Goal: Task Accomplishment & Management: Complete application form

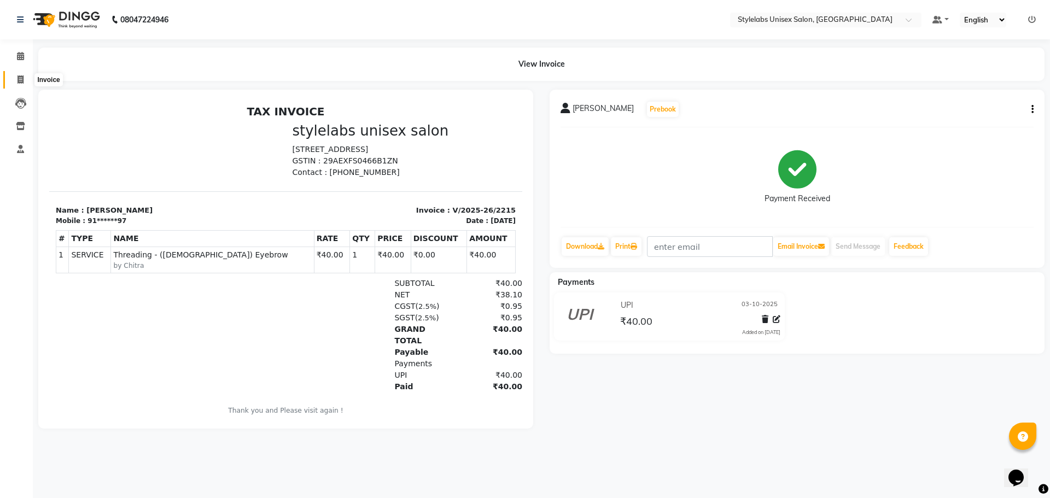
click at [27, 77] on span at bounding box center [20, 80] width 19 height 13
select select "service"
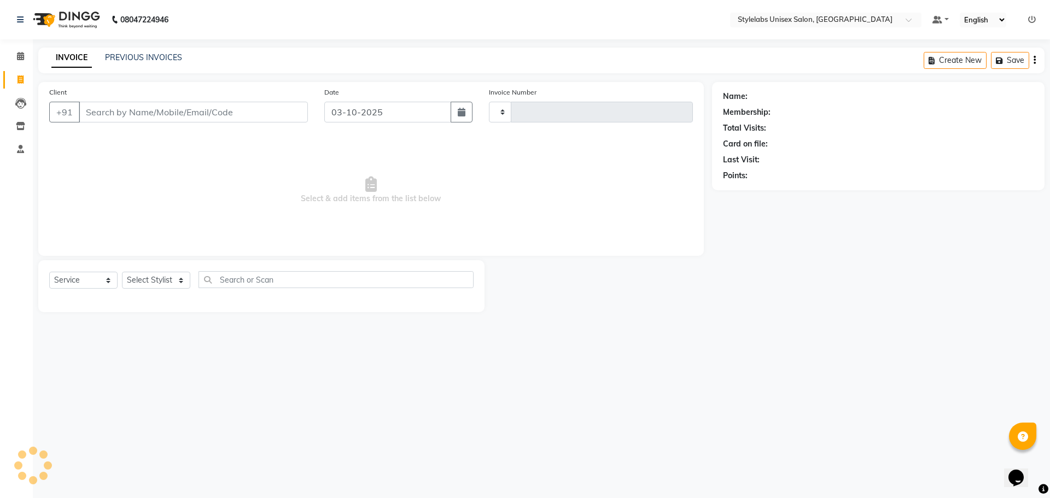
type input "2216"
select select "6674"
click at [165, 60] on link "PREVIOUS INVOICES" at bounding box center [143, 58] width 77 height 10
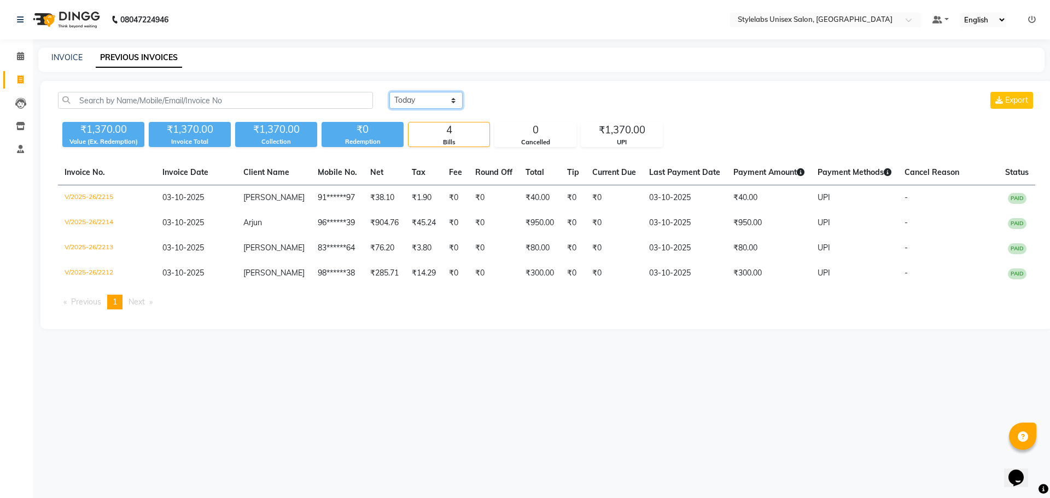
click at [445, 99] on select "[DATE] [DATE] Custom Range" at bounding box center [425, 100] width 73 height 17
click at [443, 138] on div "4 Bills" at bounding box center [449, 134] width 82 height 25
click at [453, 104] on select "[DATE] [DATE] Custom Range" at bounding box center [425, 100] width 73 height 17
select select "[DATE]"
click at [389, 92] on select "[DATE] [DATE] Custom Range" at bounding box center [425, 100] width 73 height 17
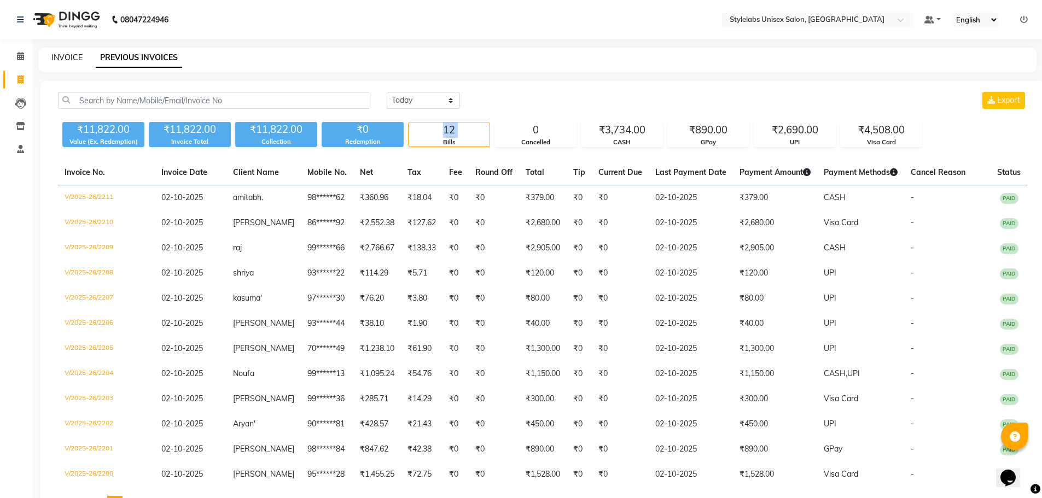
click at [65, 58] on link "INVOICE" at bounding box center [66, 58] width 31 height 10
select select "6674"
select select "service"
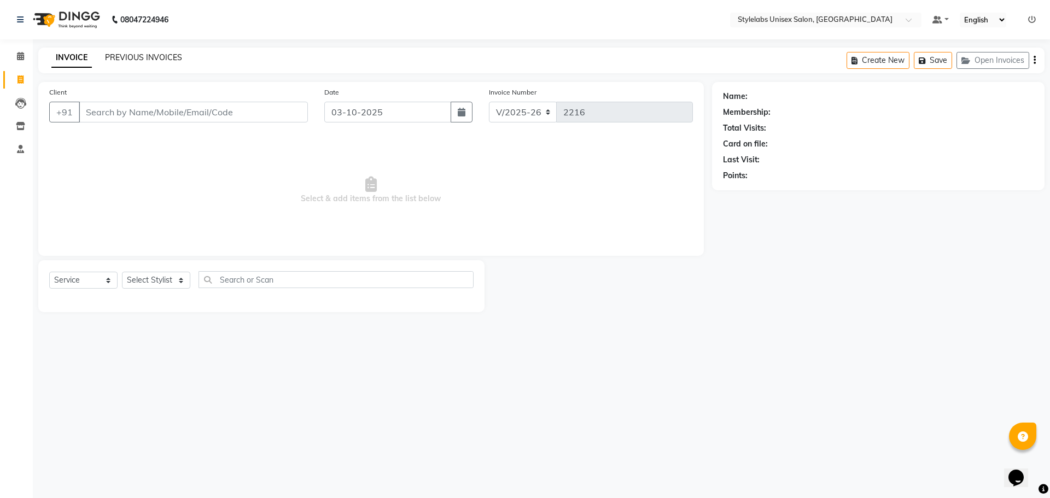
click at [130, 58] on link "PREVIOUS INVOICES" at bounding box center [143, 58] width 77 height 10
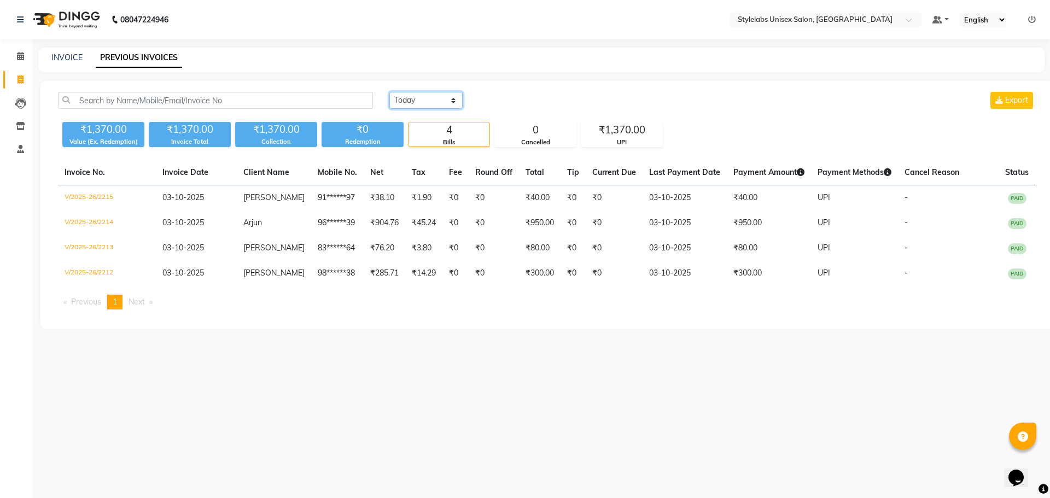
click at [451, 98] on select "[DATE] [DATE] Custom Range" at bounding box center [425, 100] width 73 height 17
select select "range"
click at [389, 92] on select "[DATE] [DATE] Custom Range" at bounding box center [425, 100] width 73 height 17
drag, startPoint x: 515, startPoint y: 101, endPoint x: 510, endPoint y: 106, distance: 7.4
click at [515, 101] on input "03-10-2025" at bounding box center [515, 100] width 77 height 15
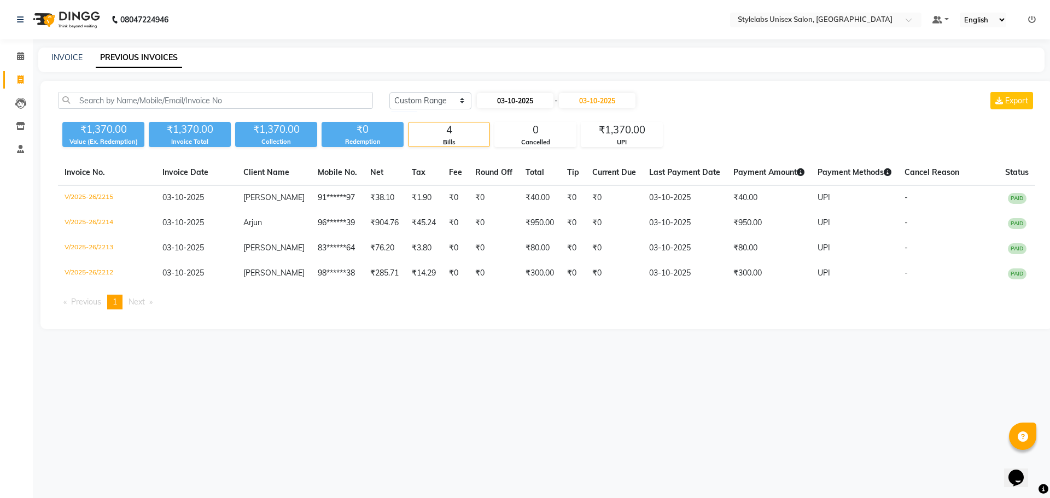
select select "10"
select select "2025"
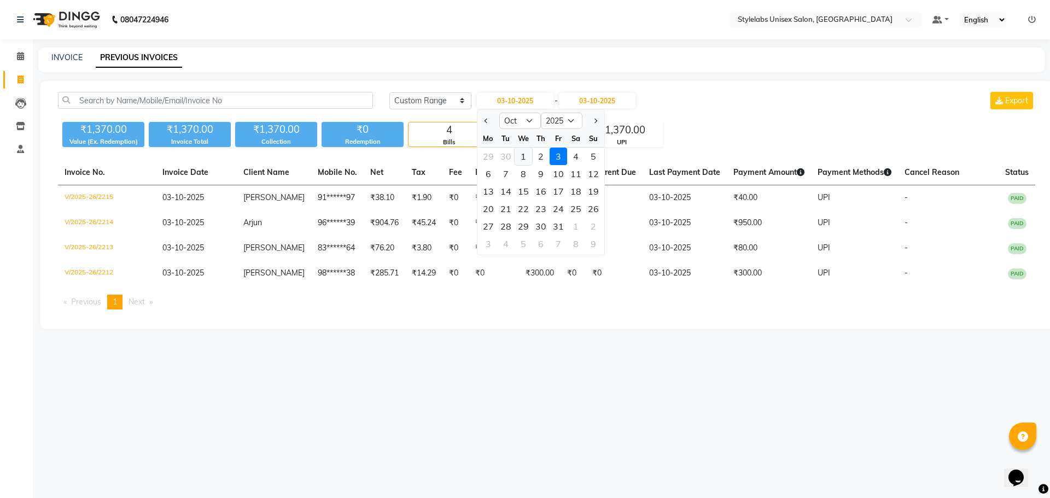
click at [524, 156] on div "1" at bounding box center [524, 157] width 18 height 18
type input "01-10-2025"
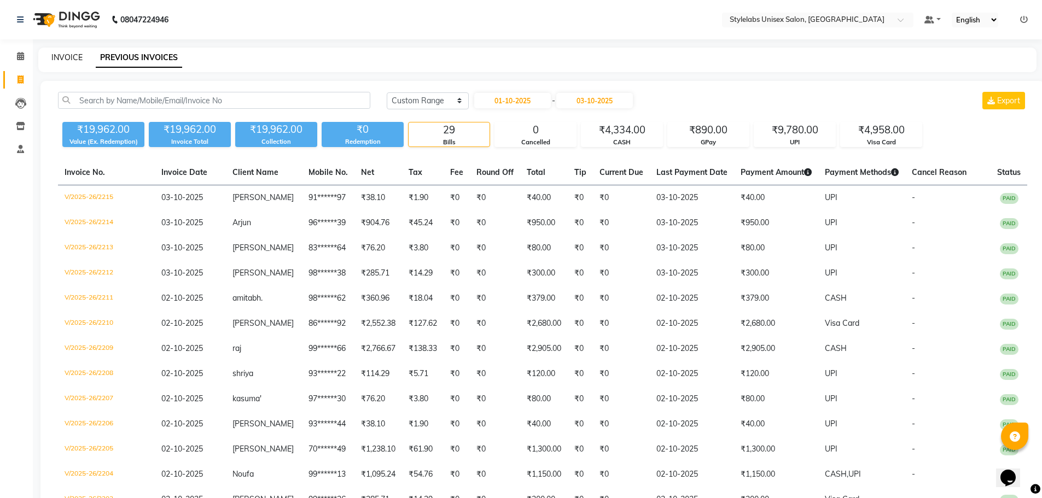
click at [72, 60] on link "INVOICE" at bounding box center [66, 58] width 31 height 10
select select "6674"
select select "service"
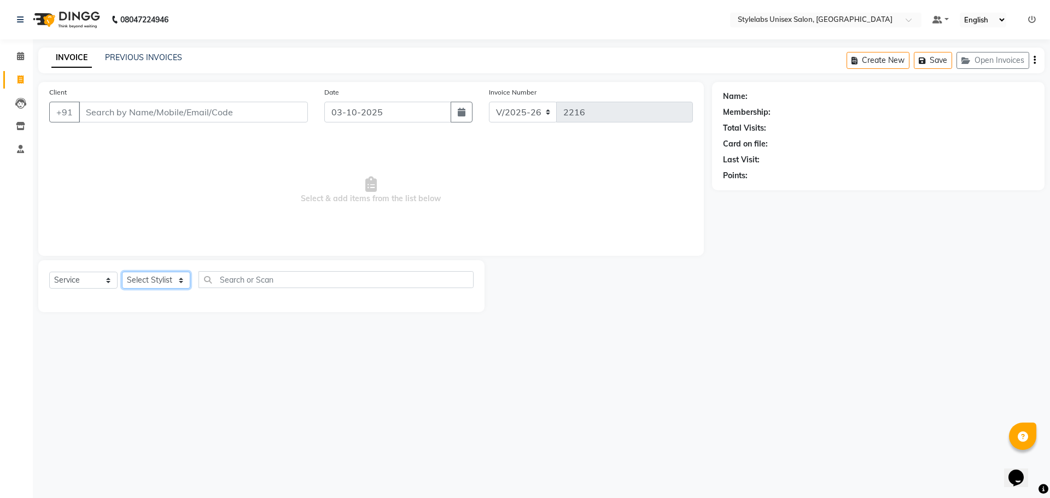
click at [179, 283] on select "Select Stylist Admin (stylelabs123) [PERSON_NAME] Chitra Manager Manager stylel…" at bounding box center [156, 280] width 68 height 17
select select "82673"
click at [122, 272] on select "Select Stylist Admin (stylelabs123) [PERSON_NAME] Chitra Manager Manager stylel…" at bounding box center [156, 280] width 68 height 17
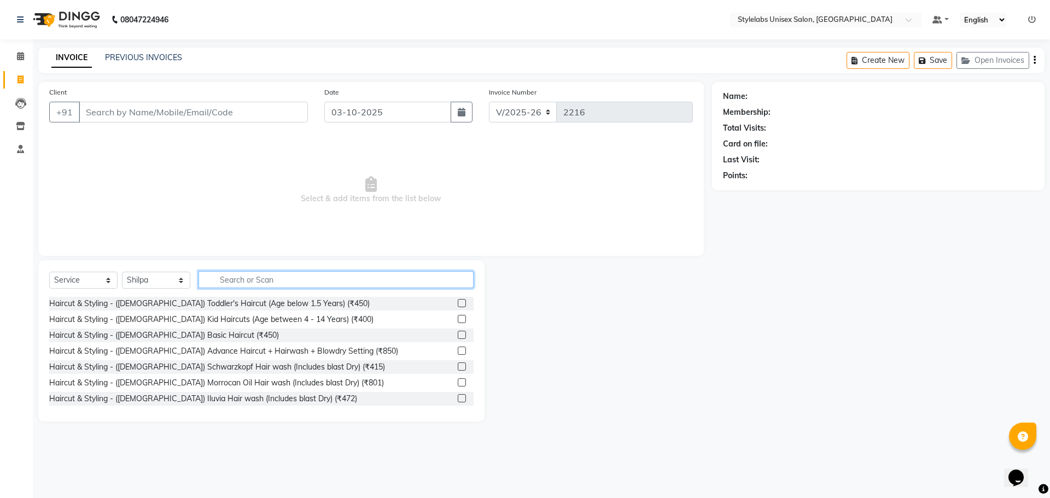
click at [282, 272] on input "text" at bounding box center [336, 279] width 275 height 17
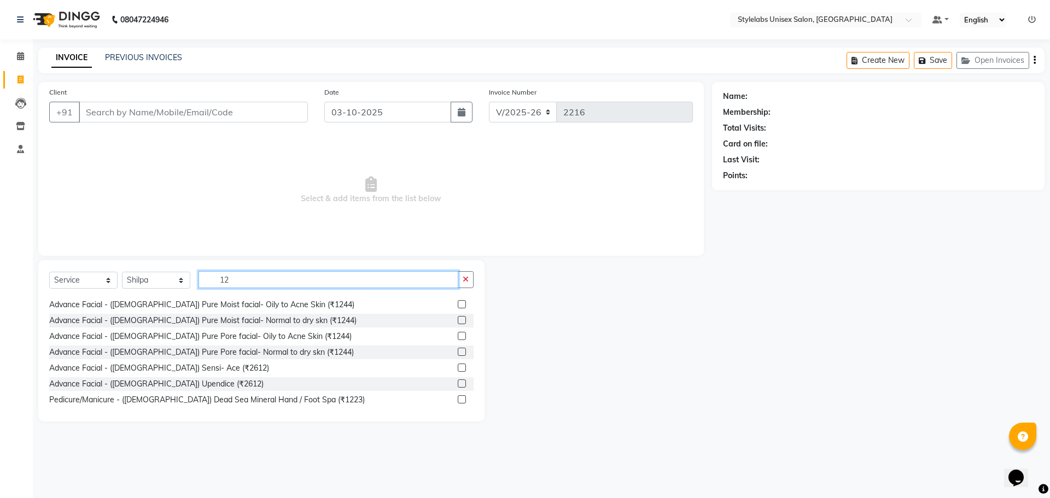
scroll to position [273, 0]
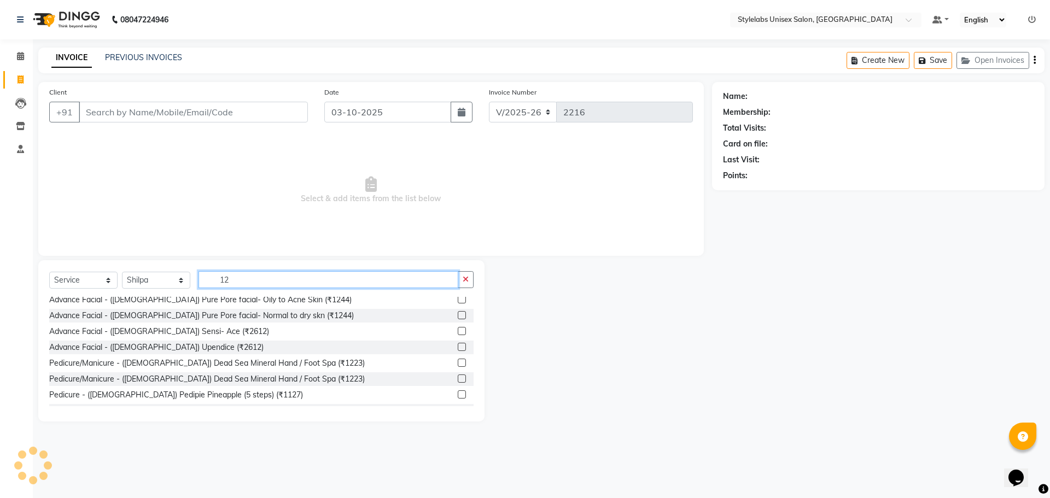
type input "12"
click at [458, 363] on label at bounding box center [462, 363] width 8 height 8
click at [458, 363] on input "checkbox" at bounding box center [461, 363] width 7 height 7
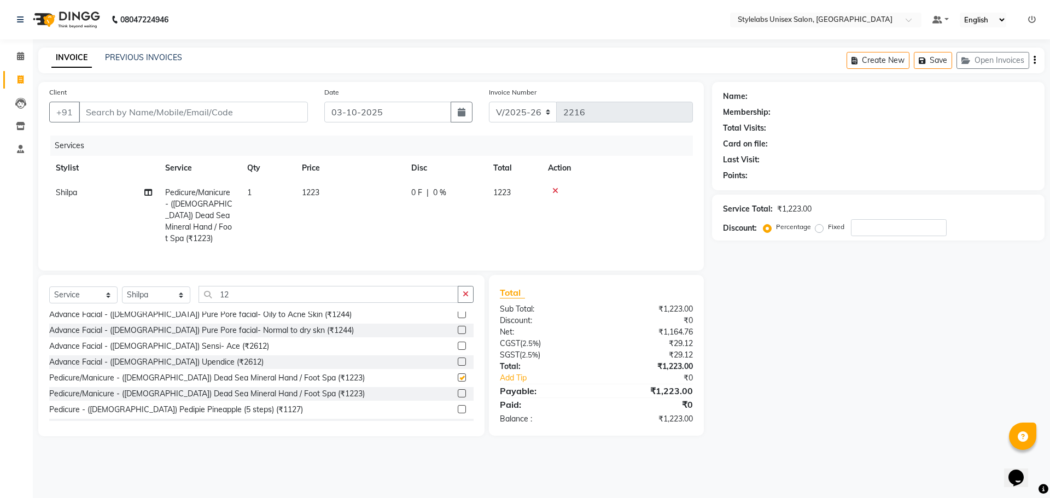
checkbox input "false"
drag, startPoint x: 241, startPoint y: 298, endPoint x: 250, endPoint y: 301, distance: 10.4
click at [250, 301] on div "Select Service Product Membership Package Voucher Prepaid Gift Card Select Styl…" at bounding box center [261, 299] width 424 height 26
type input "1"
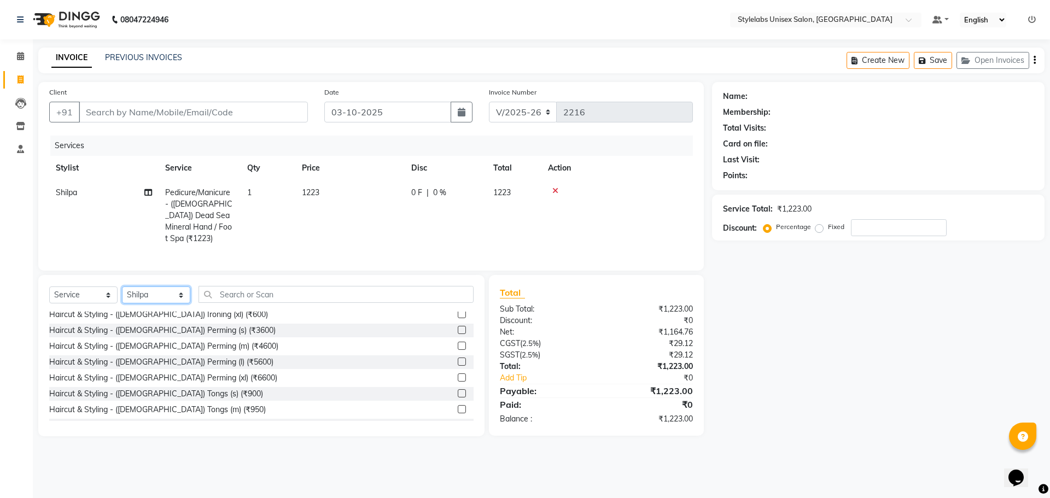
click at [181, 294] on select "Select Stylist Admin (stylelabs123) [PERSON_NAME] Chitra Manager Manager stylel…" at bounding box center [156, 295] width 68 height 17
select select "58901"
click at [122, 287] on select "Select Stylist Admin (stylelabs123) [PERSON_NAME] Chitra Manager Manager stylel…" at bounding box center [156, 295] width 68 height 17
click at [278, 286] on input "text" at bounding box center [336, 294] width 275 height 17
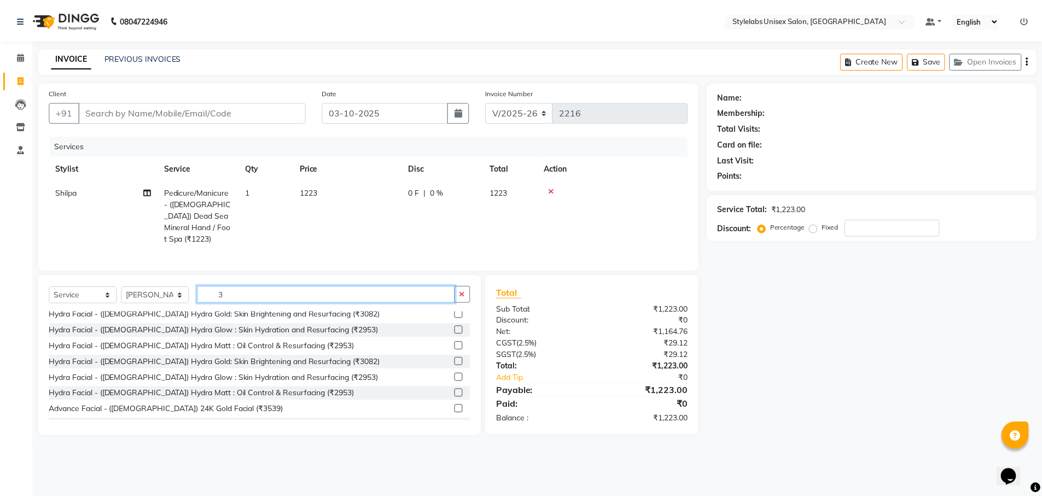
scroll to position [0, 0]
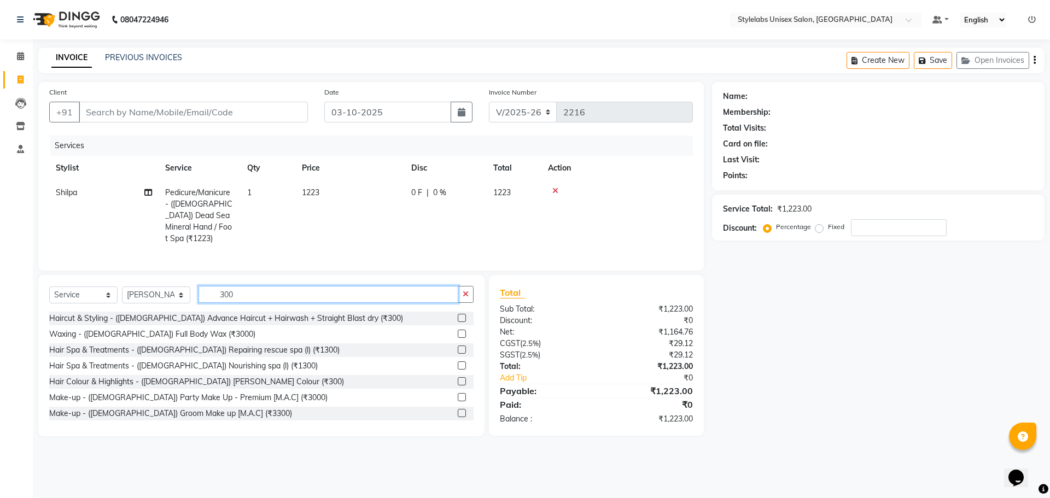
type input "300"
click at [458, 317] on label at bounding box center [462, 318] width 8 height 8
click at [458, 317] on input "checkbox" at bounding box center [461, 318] width 7 height 7
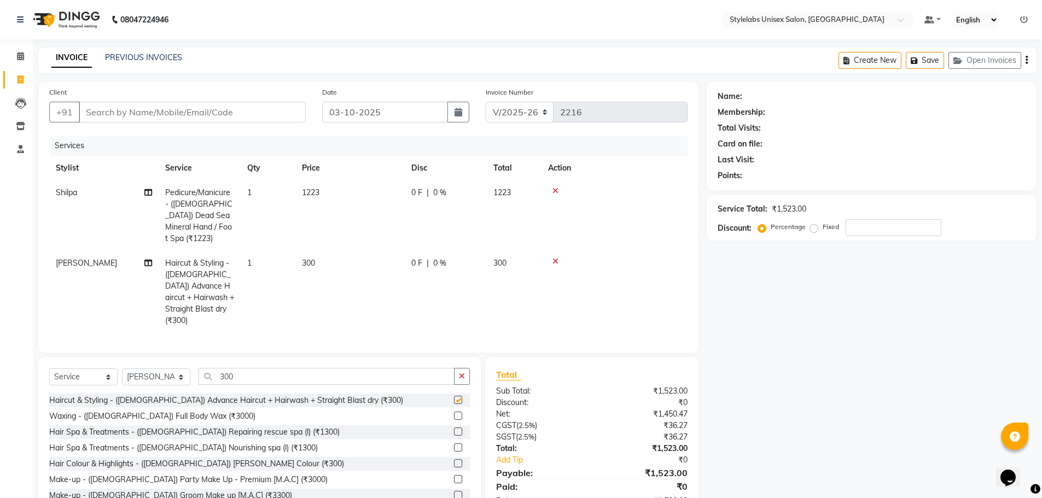
checkbox input "false"
click at [237, 368] on input "300" at bounding box center [327, 376] width 256 height 17
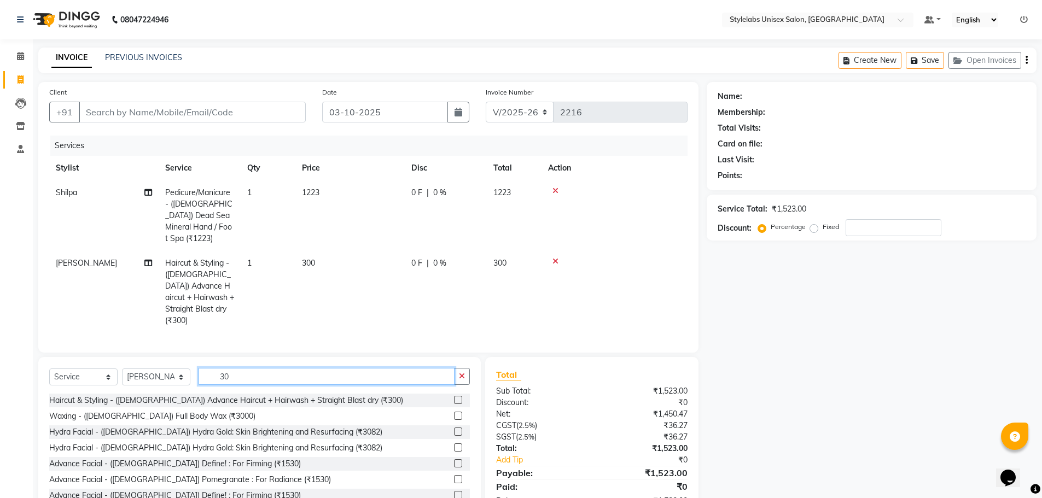
type input "3"
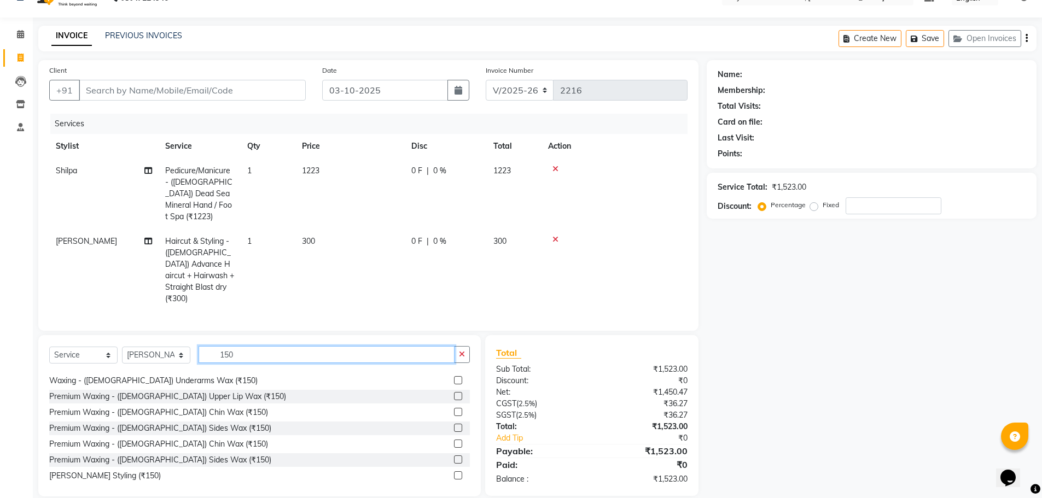
scroll to position [18, 0]
type input "150"
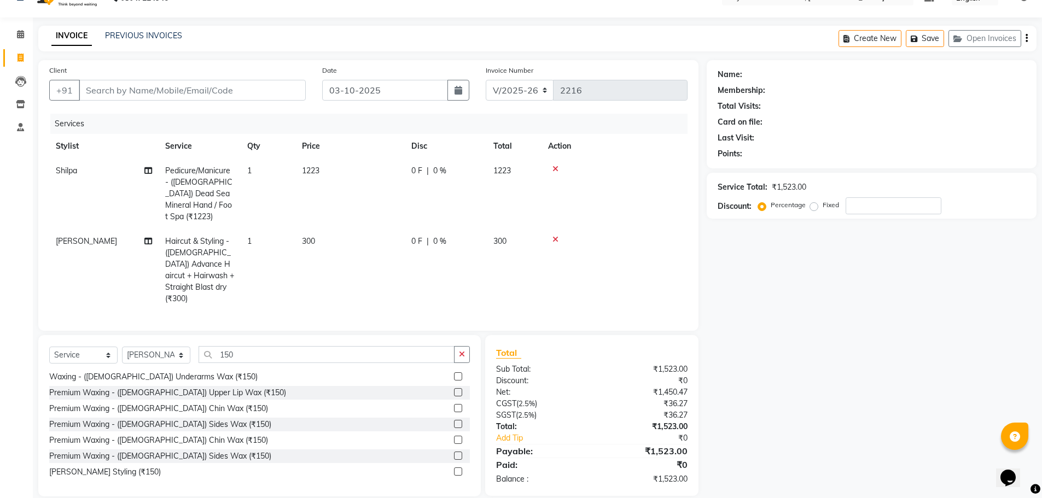
click at [454, 468] on label at bounding box center [458, 472] width 8 height 8
click at [454, 469] on input "checkbox" at bounding box center [457, 472] width 7 height 7
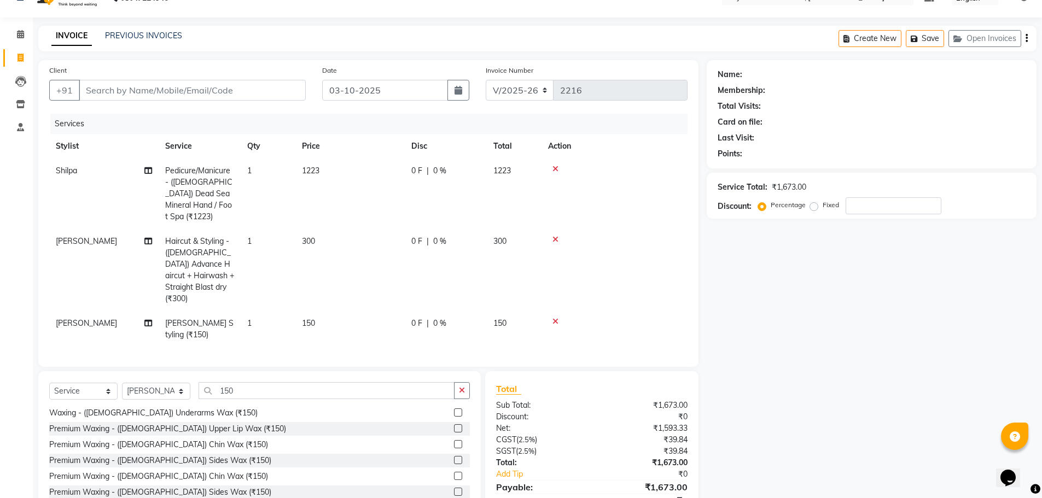
checkbox input "false"
drag, startPoint x: 242, startPoint y: 379, endPoint x: 244, endPoint y: 374, distance: 6.1
click at [243, 382] on input "150" at bounding box center [327, 390] width 256 height 17
type input "1"
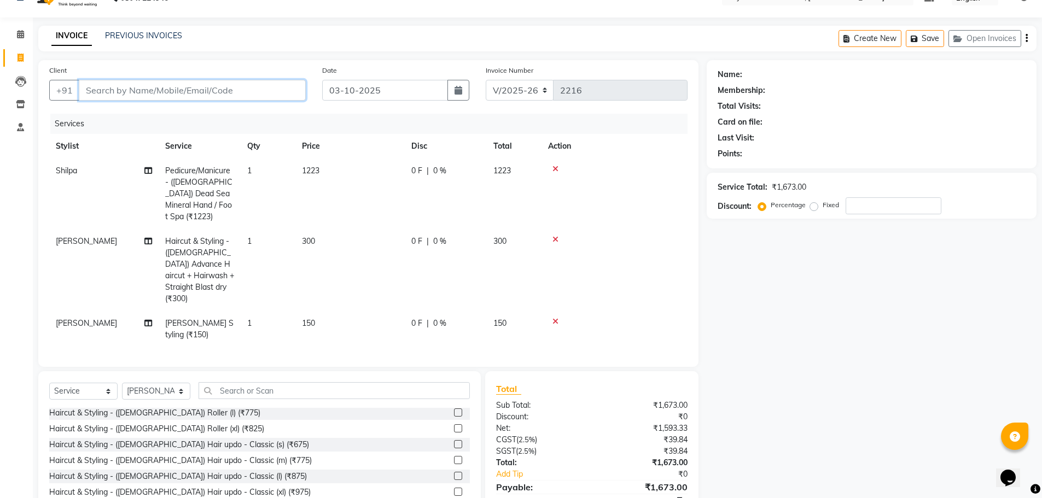
click at [261, 82] on input "Client" at bounding box center [192, 90] width 227 height 21
type input "9"
type input "0"
click at [143, 116] on ngb-highlight "98******77" at bounding box center [149, 115] width 45 height 11
type input "98******77"
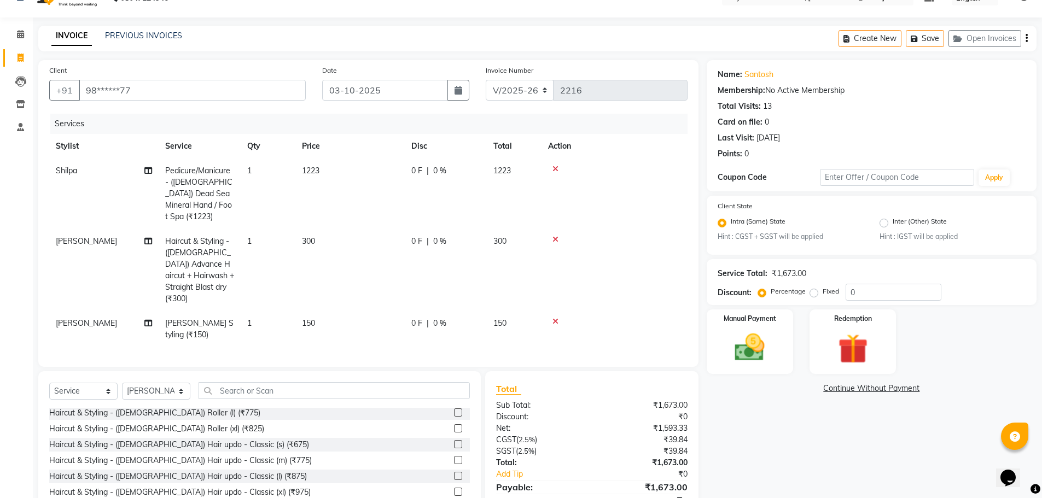
click at [438, 168] on span "0 %" at bounding box center [439, 170] width 13 height 11
select select "82673"
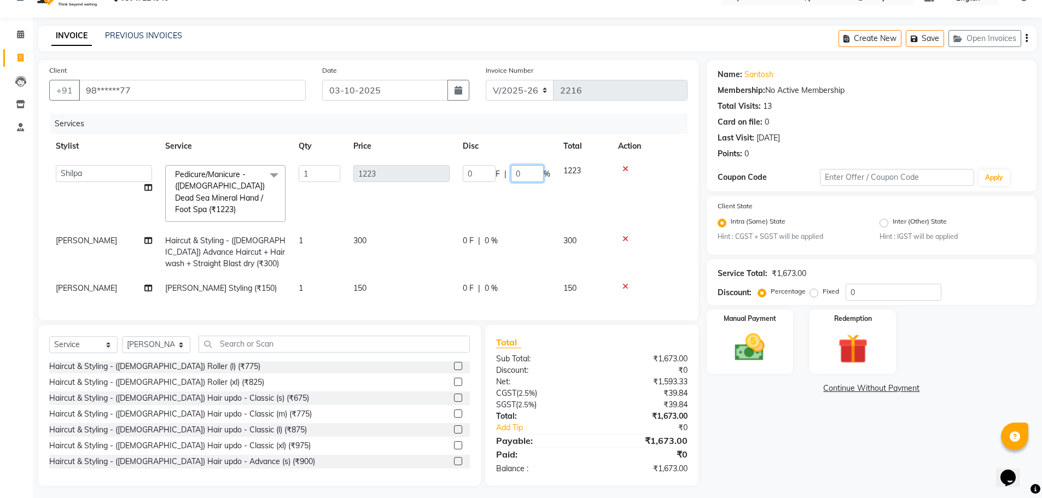
click at [531, 179] on input "0" at bounding box center [527, 173] width 33 height 17
type input "10"
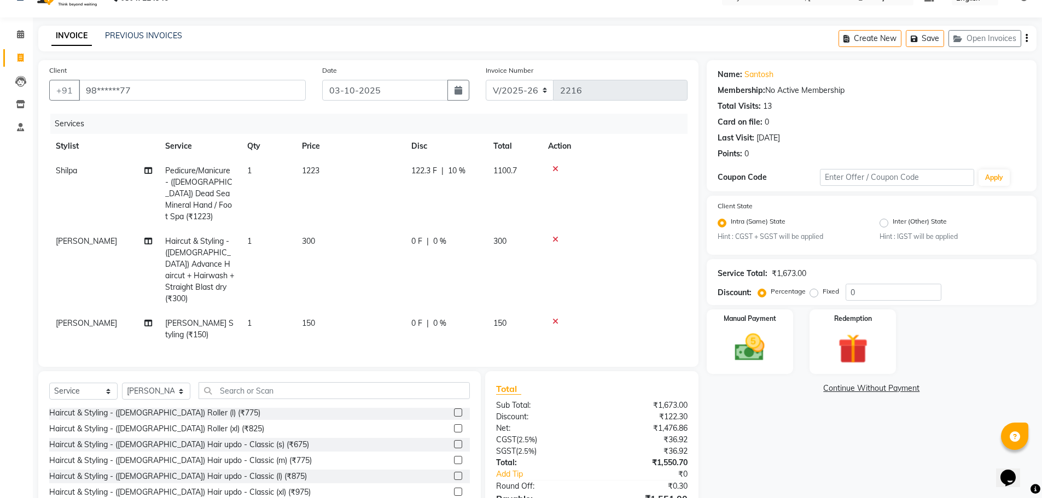
click at [529, 191] on tr "Shilpa Pedicure/Manicure - ([DEMOGRAPHIC_DATA]) Dead Sea Mineral Hand / Foot Sp…" at bounding box center [368, 194] width 638 height 71
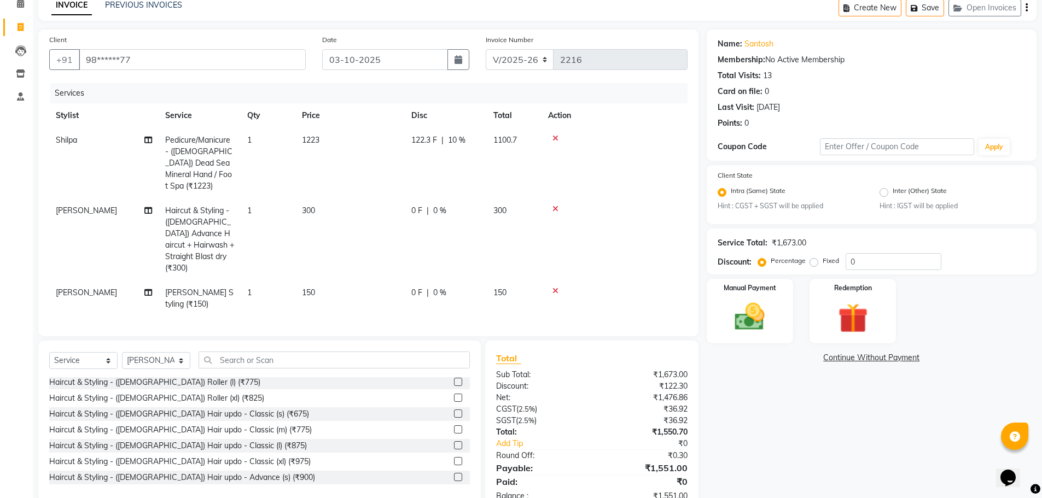
scroll to position [69, 0]
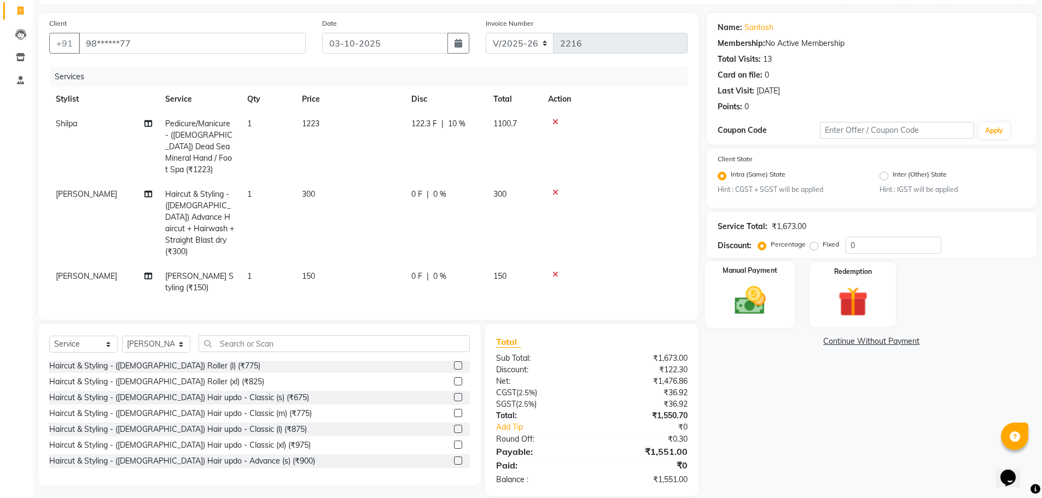
click at [754, 308] on img at bounding box center [750, 301] width 50 height 36
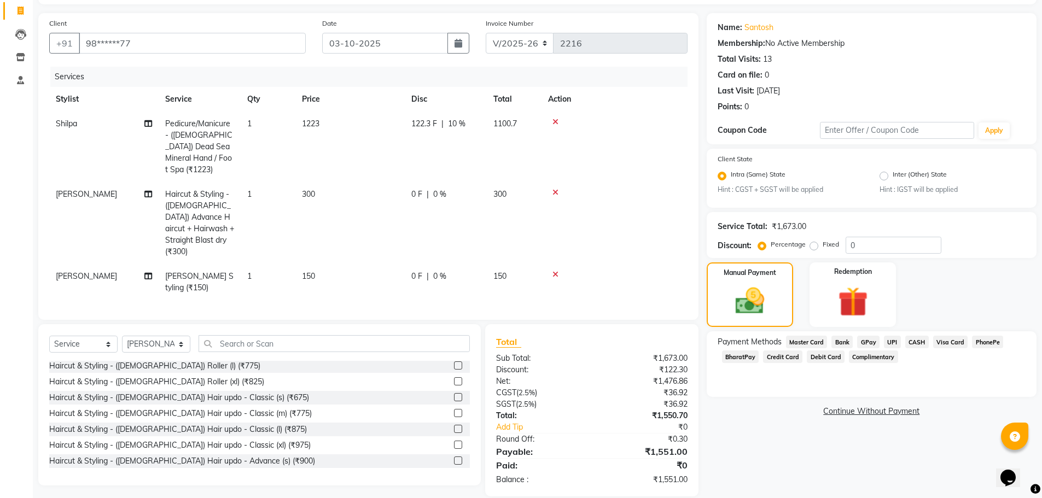
click at [893, 340] on span "UPI" at bounding box center [892, 342] width 17 height 13
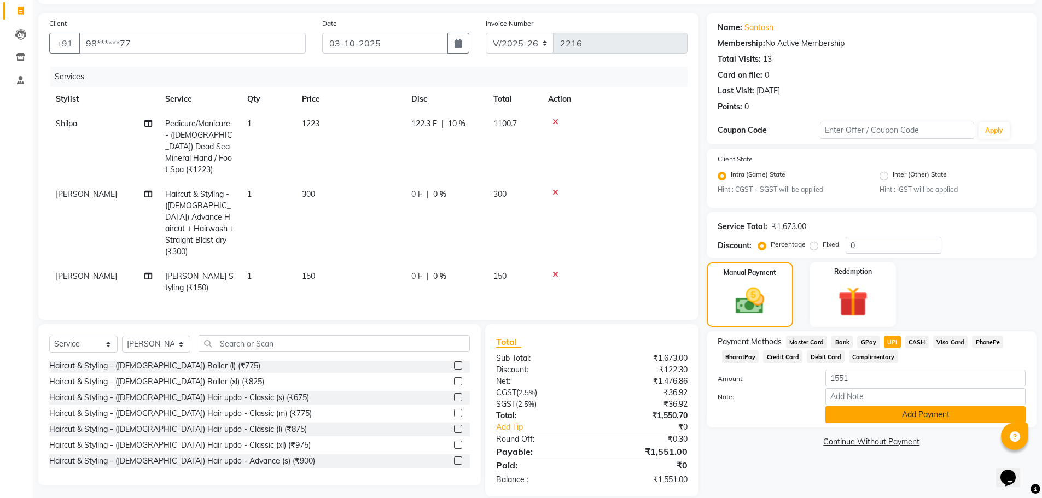
click at [878, 421] on button "Add Payment" at bounding box center [925, 414] width 200 height 17
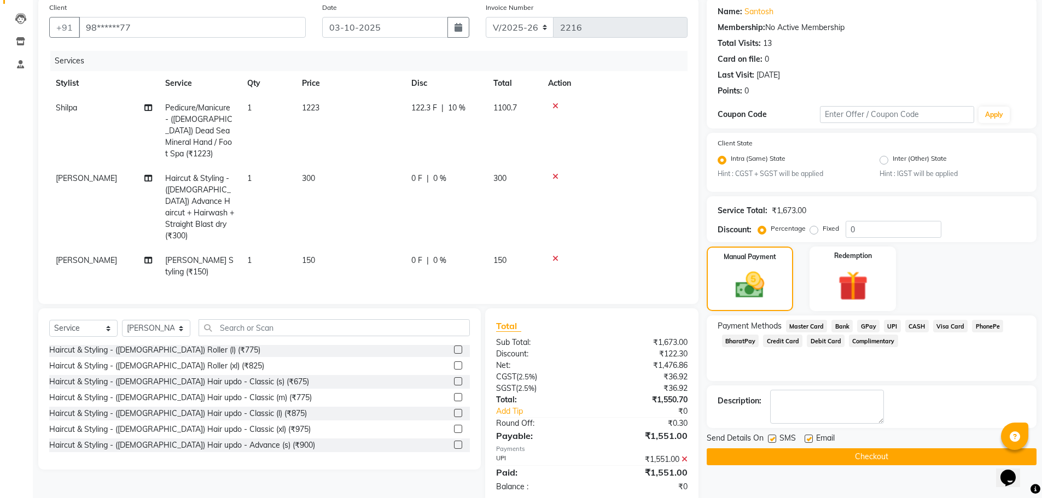
scroll to position [92, 0]
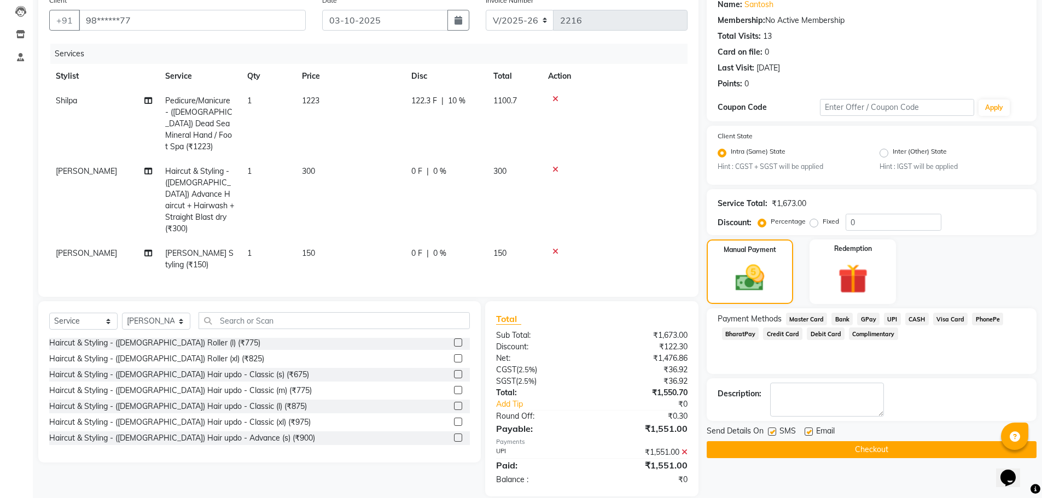
click at [877, 449] on button "Checkout" at bounding box center [872, 449] width 330 height 17
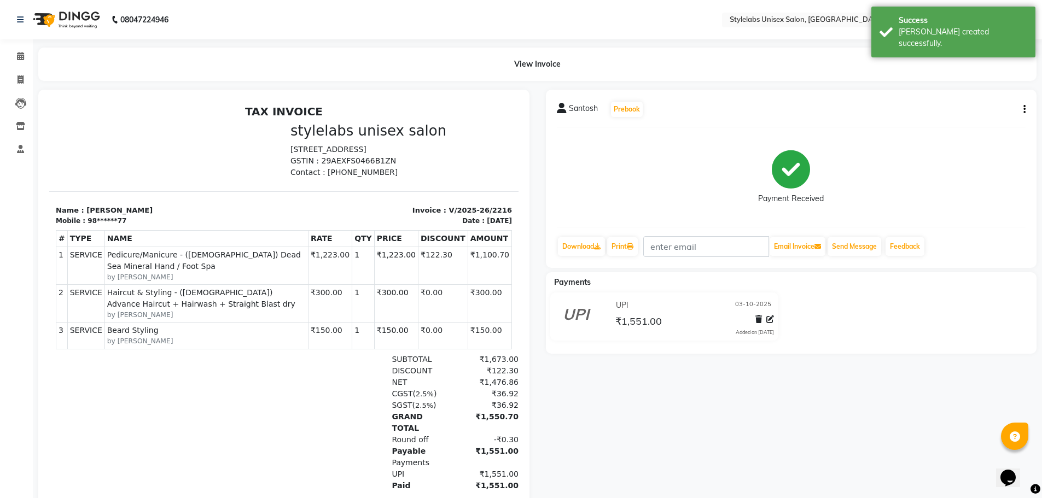
click at [861, 258] on div "Santosh Prebook Payment Received Download Print Email Invoice Send Message Feed…" at bounding box center [791, 179] width 491 height 178
click at [859, 240] on button "Send Message" at bounding box center [854, 246] width 54 height 19
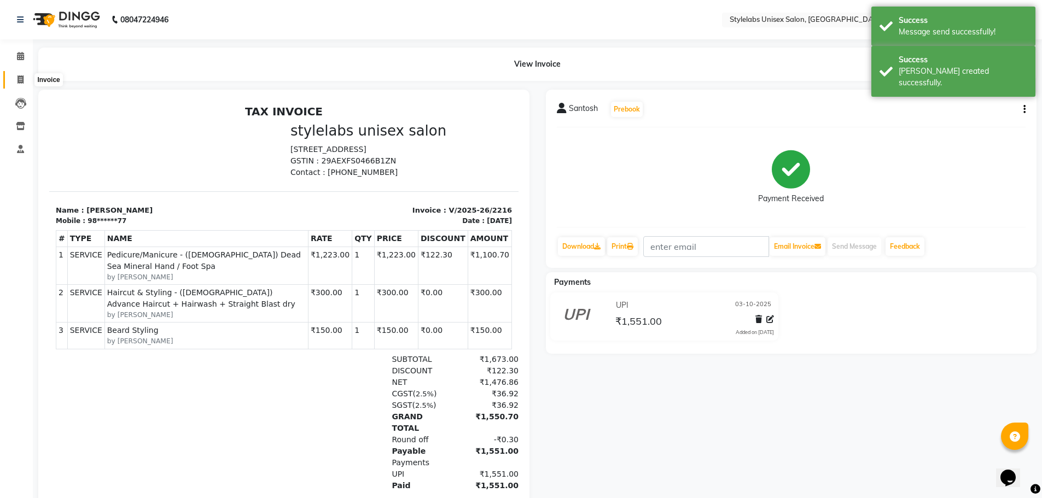
click at [20, 79] on icon at bounding box center [21, 79] width 6 height 8
select select "6674"
select select "service"
